Goal: Transaction & Acquisition: Purchase product/service

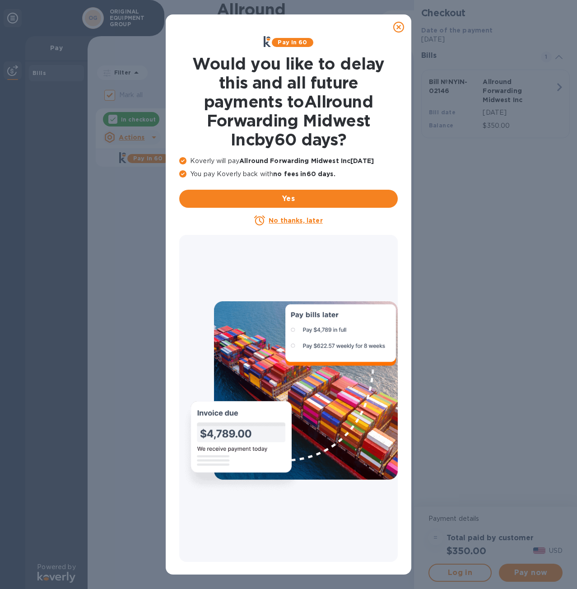
click at [400, 27] on icon at bounding box center [398, 27] width 11 height 11
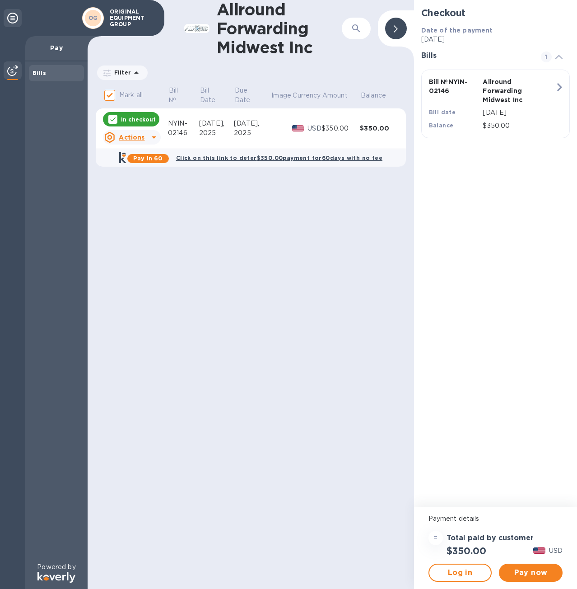
click at [143, 121] on p "In checkout" at bounding box center [138, 120] width 35 height 8
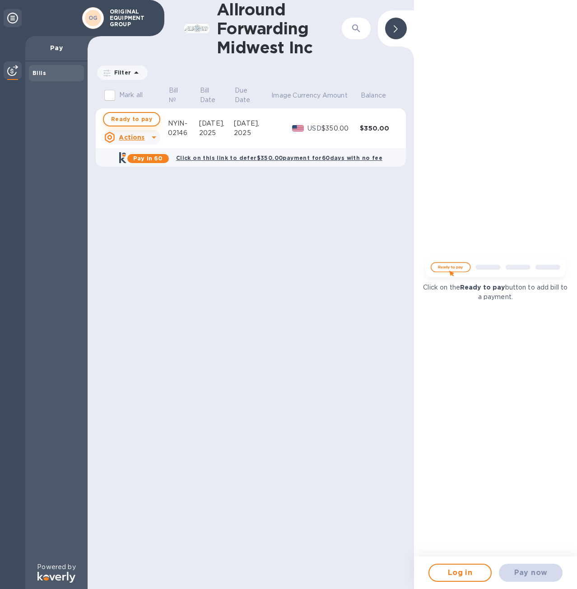
click at [130, 123] on span "Ready to pay" at bounding box center [131, 119] width 41 height 11
checkbox input "true"
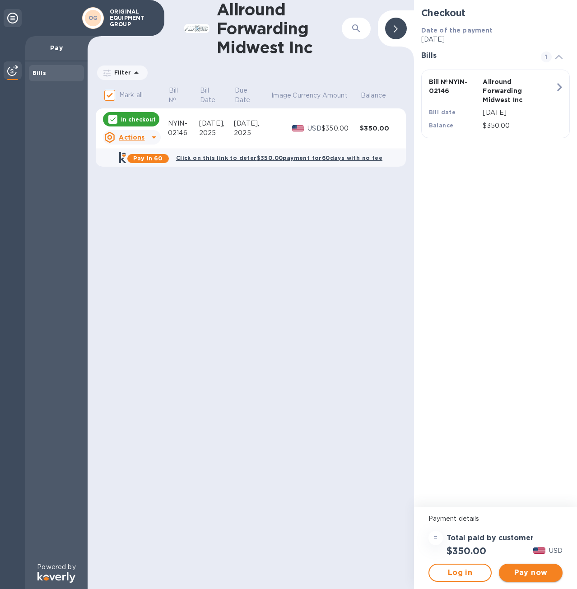
click at [530, 580] on button "Pay now" at bounding box center [531, 572] width 64 height 18
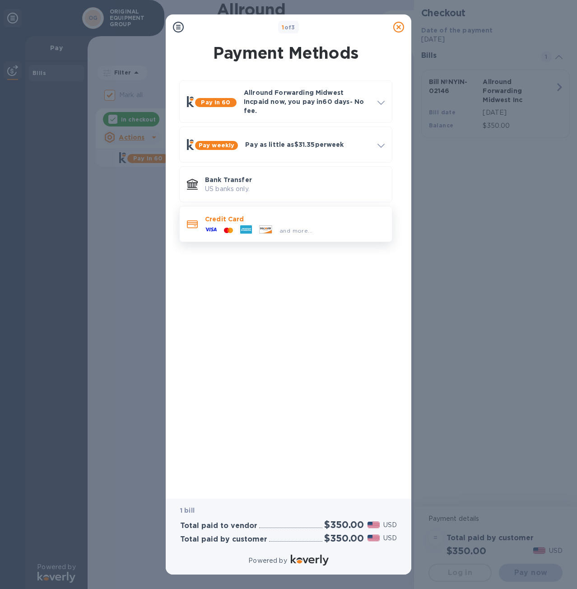
click at [219, 232] on div "Credit Card and more..." at bounding box center [285, 224] width 213 height 36
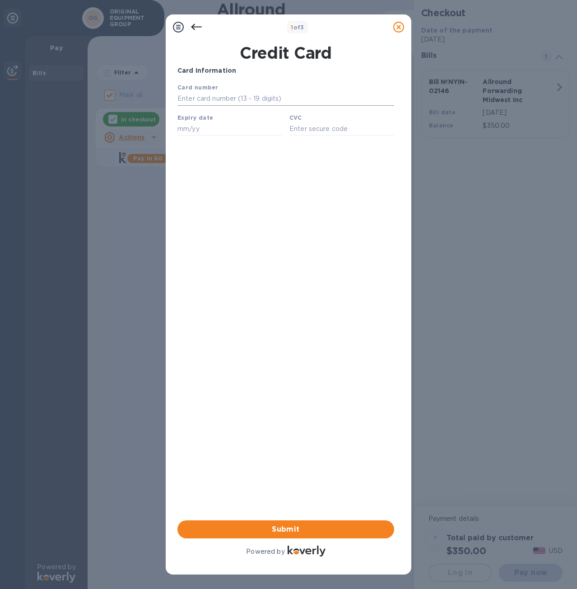
click at [220, 104] on input "text" at bounding box center [285, 99] width 217 height 14
type input "[CREDIT_CARD_NUMBER]"
type input "01/30"
type input "2927"
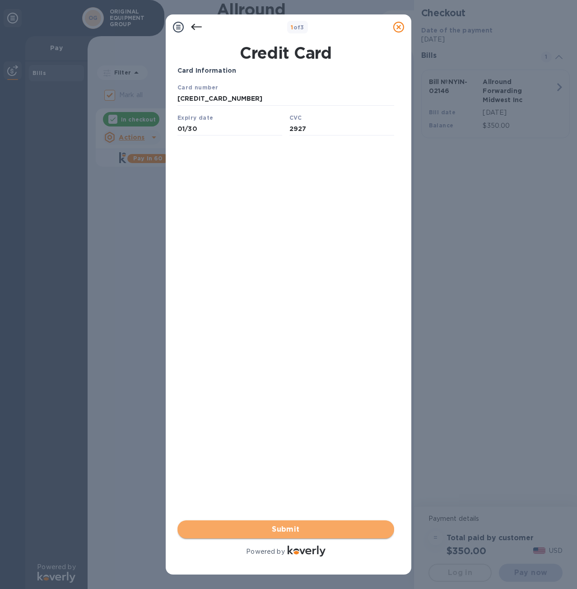
click at [299, 526] on span "Submit" at bounding box center [286, 529] width 202 height 11
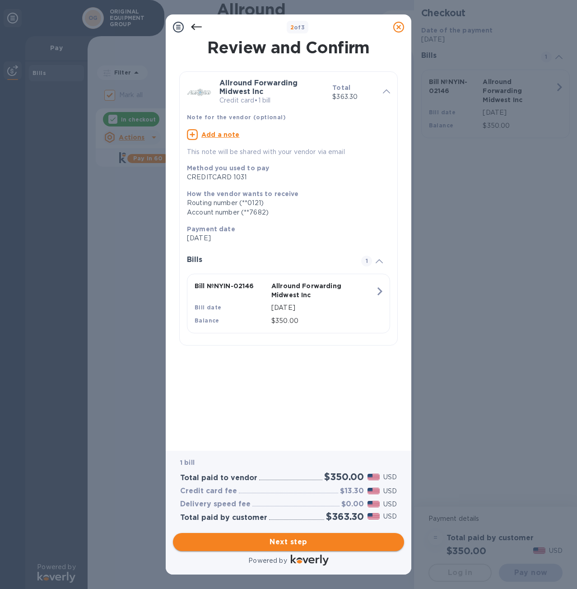
click at [300, 537] on span "Next step" at bounding box center [288, 541] width 217 height 11
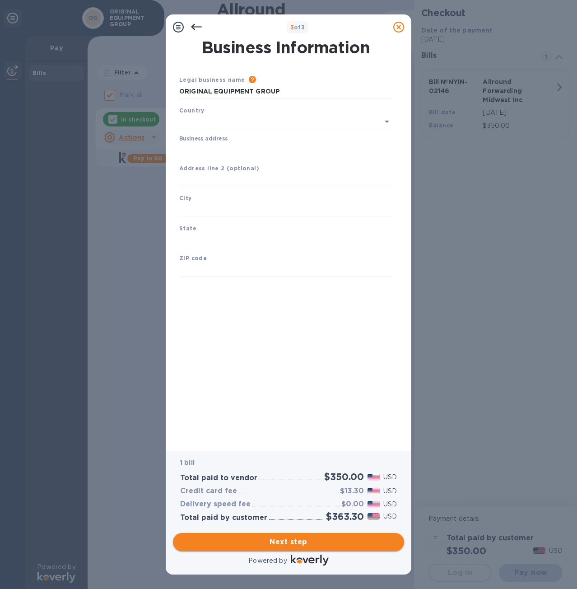
type input "[GEOGRAPHIC_DATA]"
click at [262, 139] on div "Business address" at bounding box center [285, 144] width 213 height 21
click at [262, 144] on input "Business address" at bounding box center [285, 148] width 213 height 14
type input "[STREET_ADDRESS][PERSON_NAME]"
type input "[GEOGRAPHIC_DATA]"
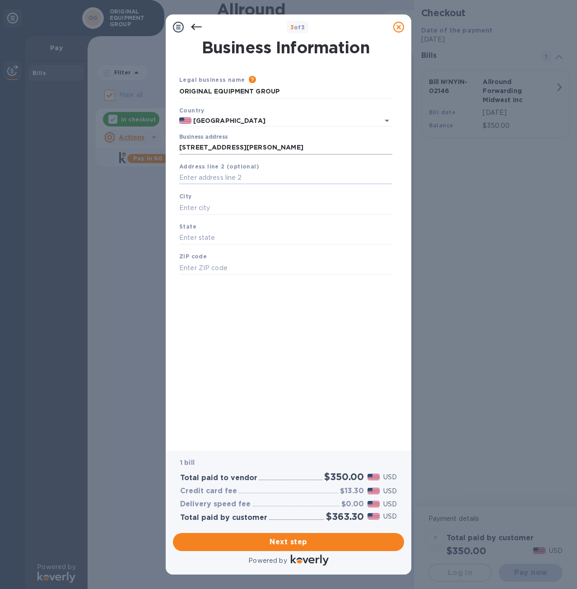
type input "TN"
type input "38563"
click at [212, 183] on input "text" at bounding box center [285, 178] width 213 height 14
type input "Suite A"
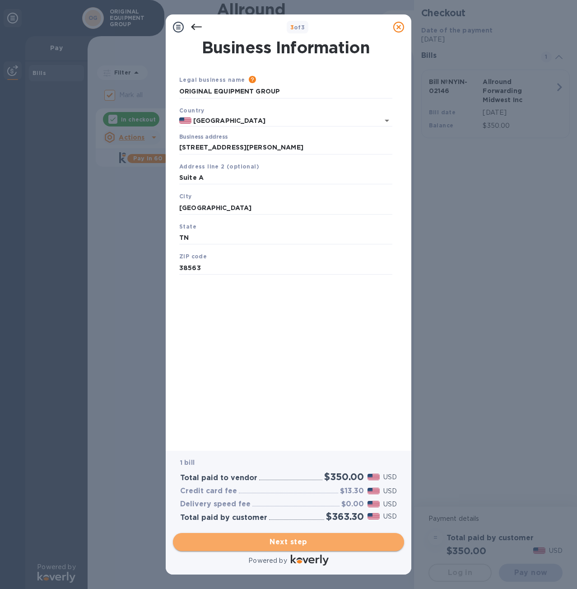
click at [319, 543] on span "Next step" at bounding box center [288, 541] width 217 height 11
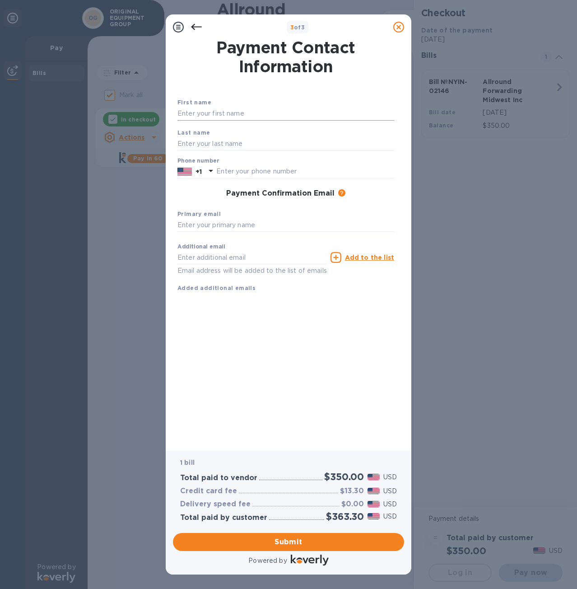
click at [237, 110] on input "text" at bounding box center [285, 114] width 217 height 14
type input "[PERSON_NAME]"
type input "Jalili"
type input "7738295973"
type input "7"
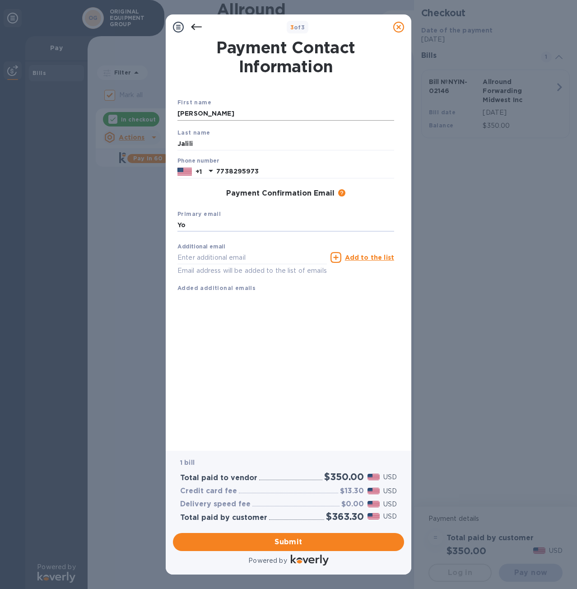
type input "Y"
type input "[EMAIL_ADDRESS][DOMAIN_NAME]"
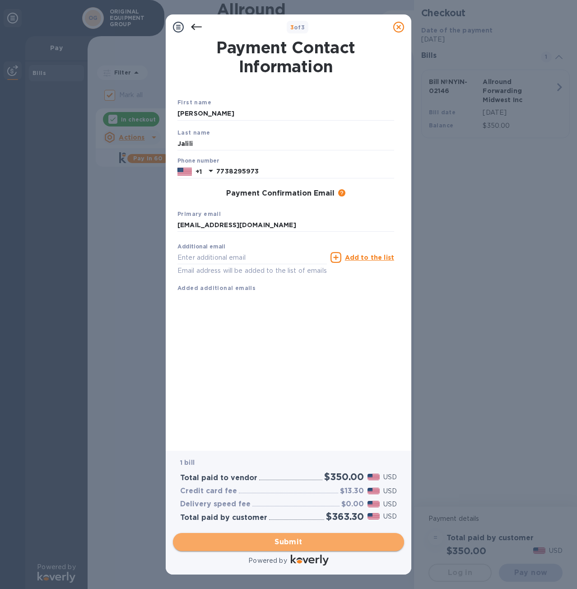
click at [311, 539] on span "Submit" at bounding box center [288, 541] width 217 height 11
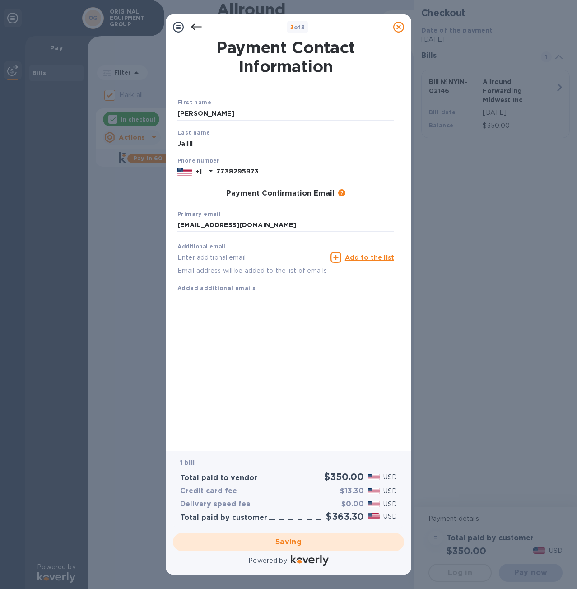
checkbox input "false"
